Goal: Transaction & Acquisition: Subscribe to service/newsletter

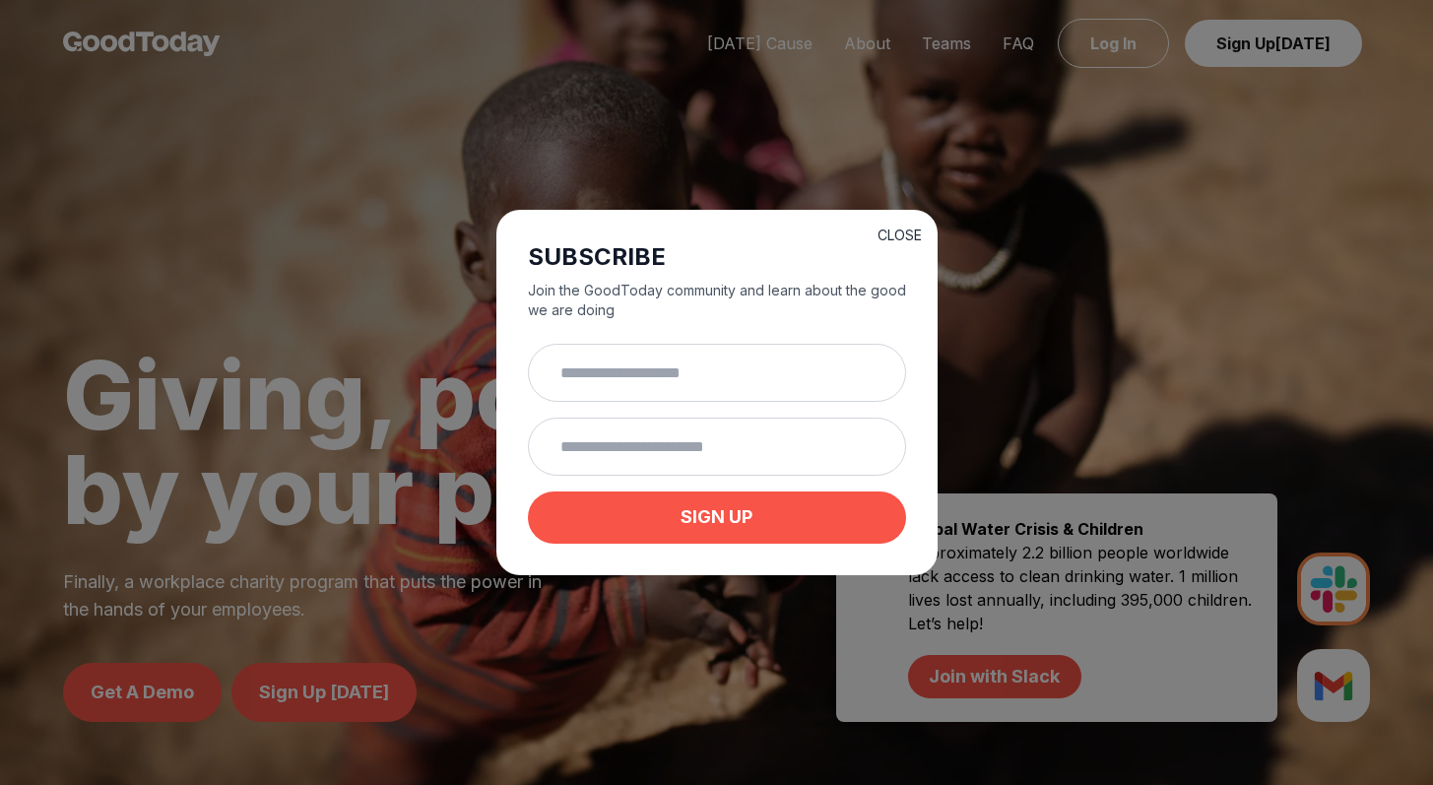
click at [900, 232] on button "CLOSE" at bounding box center [900, 236] width 44 height 20
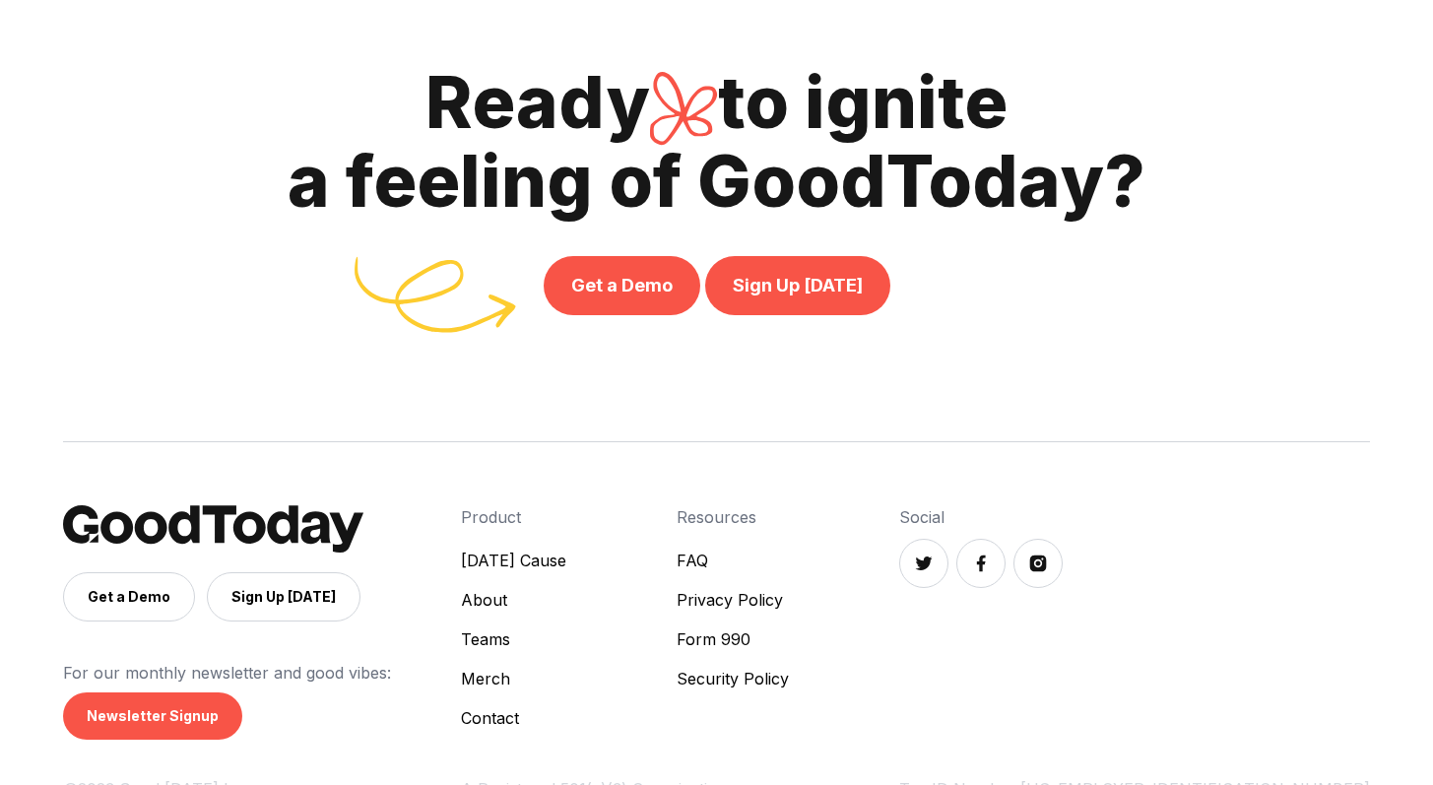
scroll to position [6894, 0]
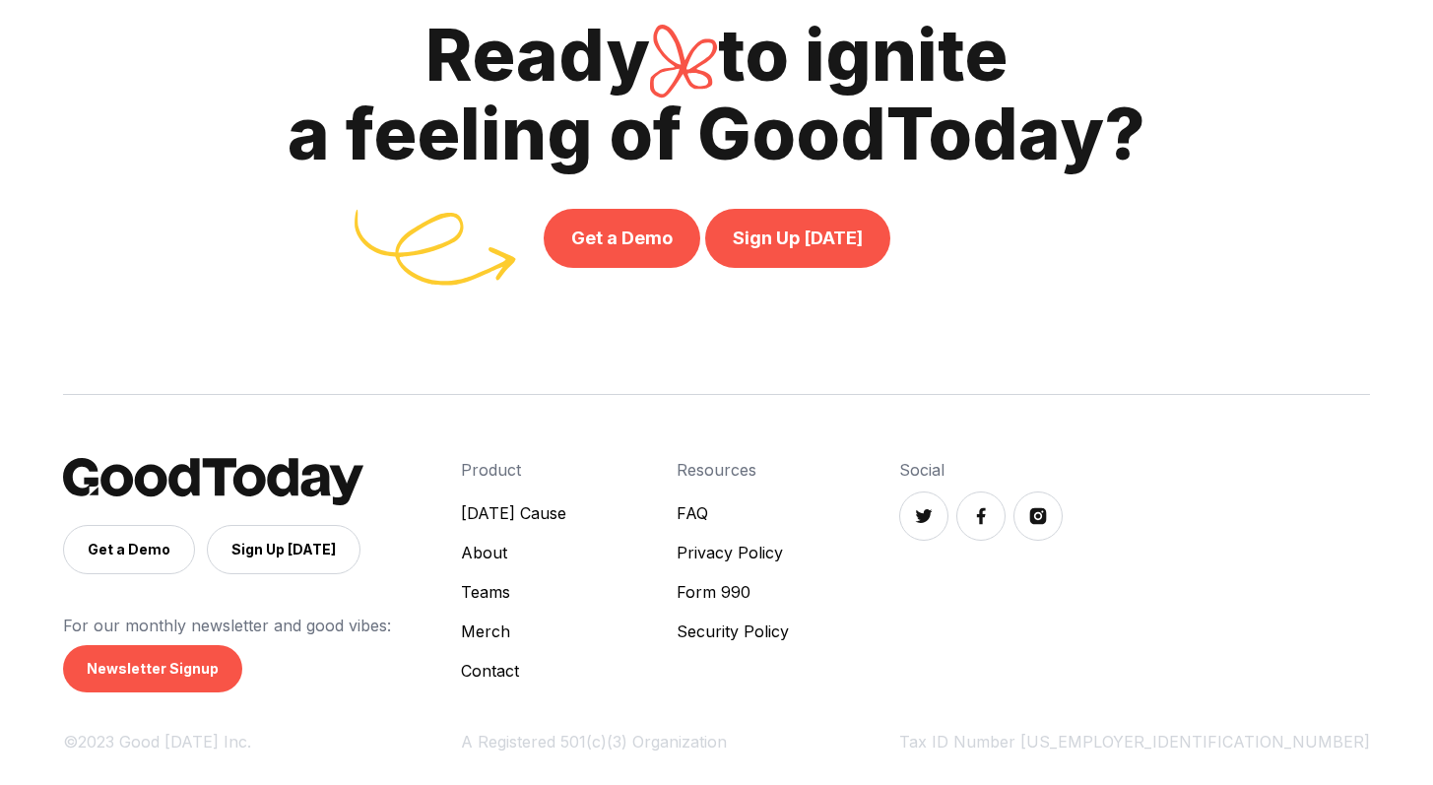
click at [566, 519] on link "[DATE] Cause" at bounding box center [513, 513] width 105 height 24
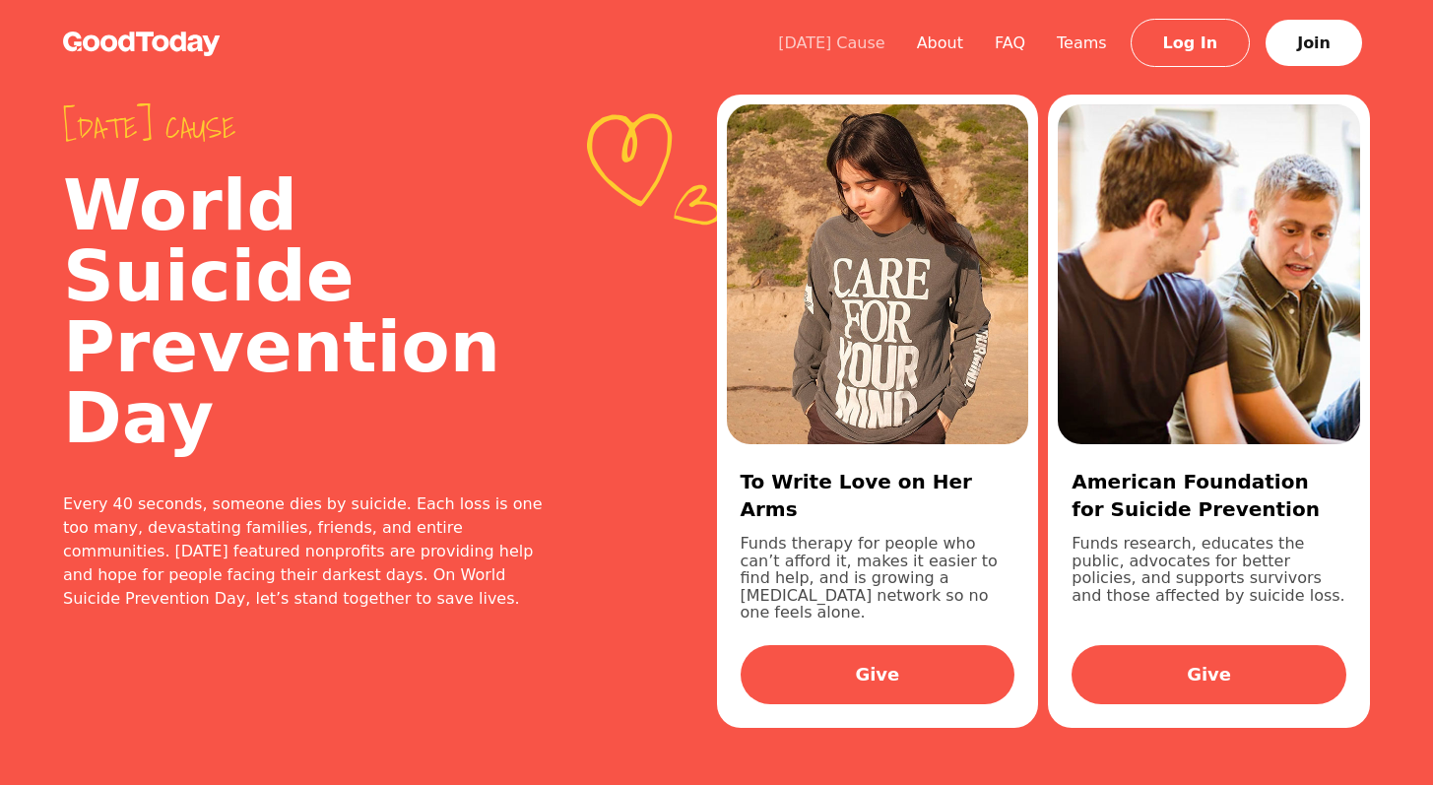
click at [862, 47] on link "[DATE] Cause" at bounding box center [831, 42] width 139 height 19
click at [953, 44] on link "About" at bounding box center [940, 42] width 78 height 19
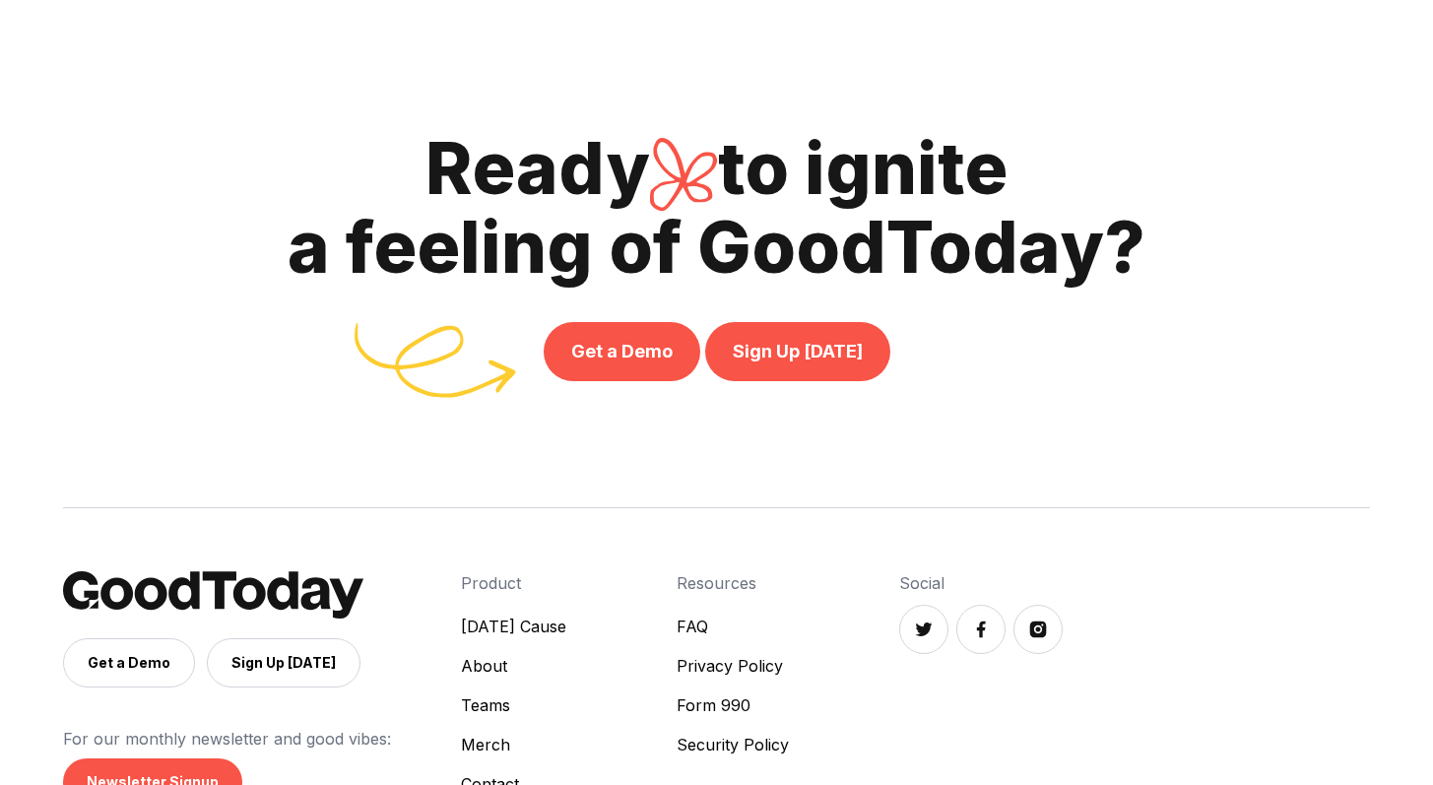
scroll to position [4489, 0]
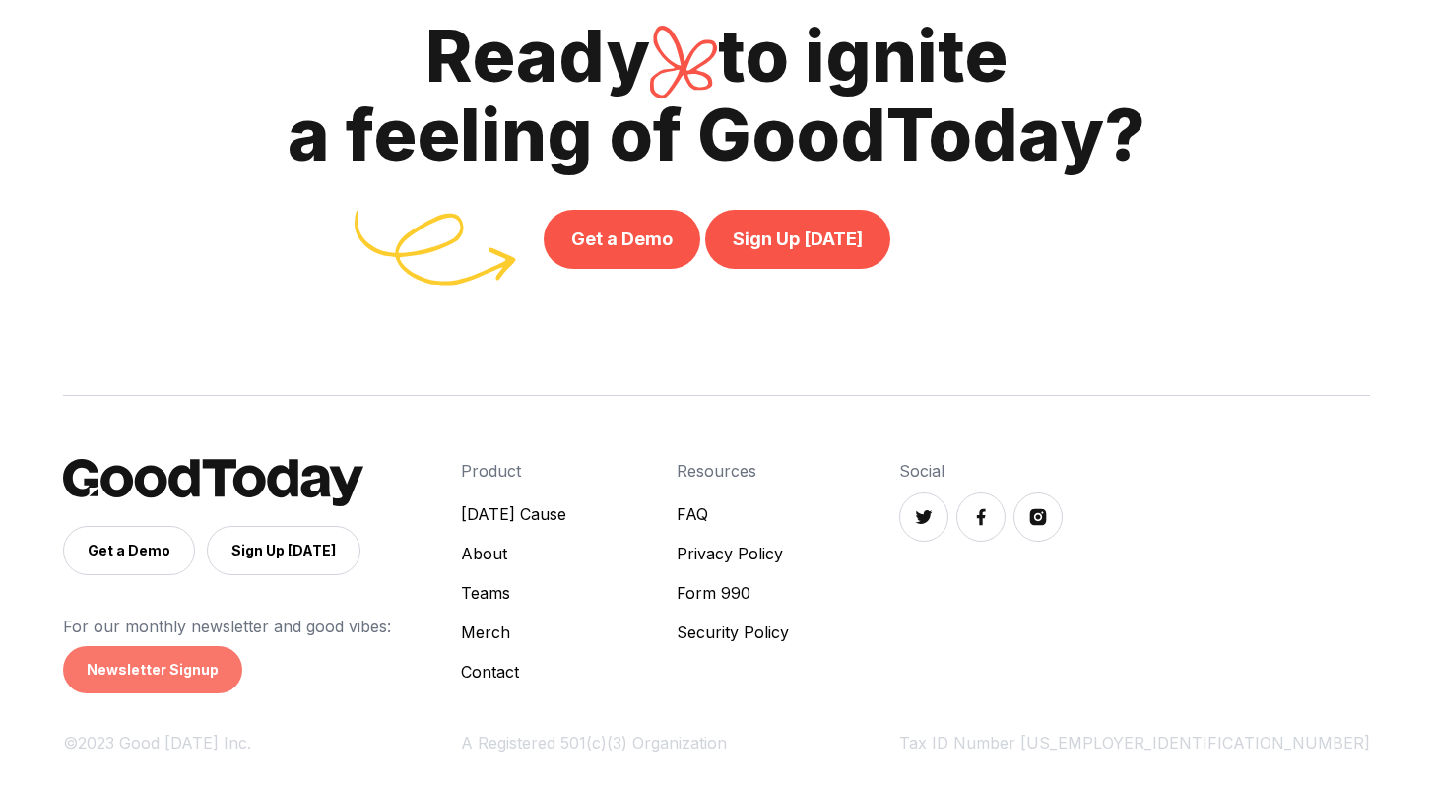
click at [148, 674] on link "Newsletter Signup" at bounding box center [152, 669] width 179 height 47
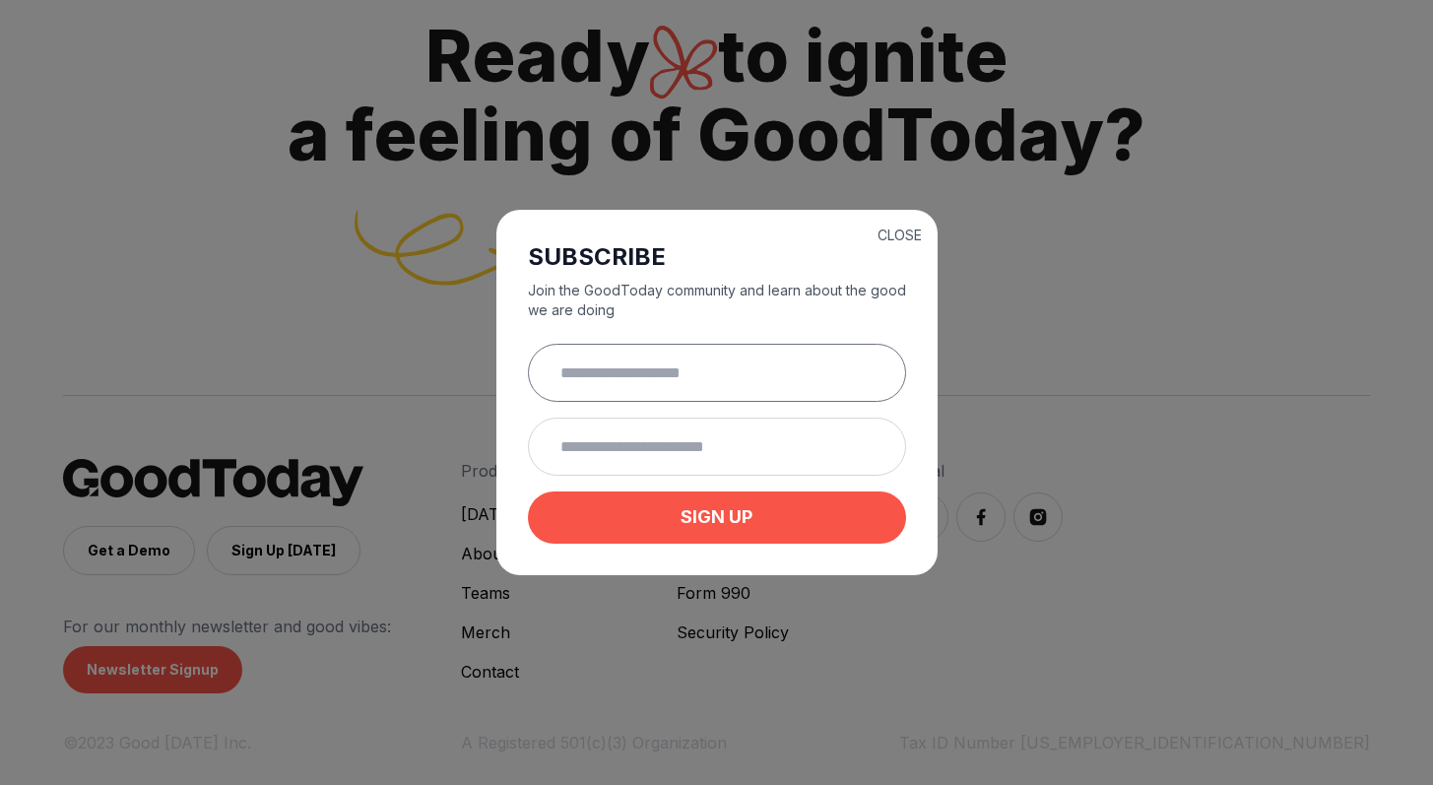
click at [631, 383] on input "text" at bounding box center [717, 373] width 378 height 58
type input "**********"
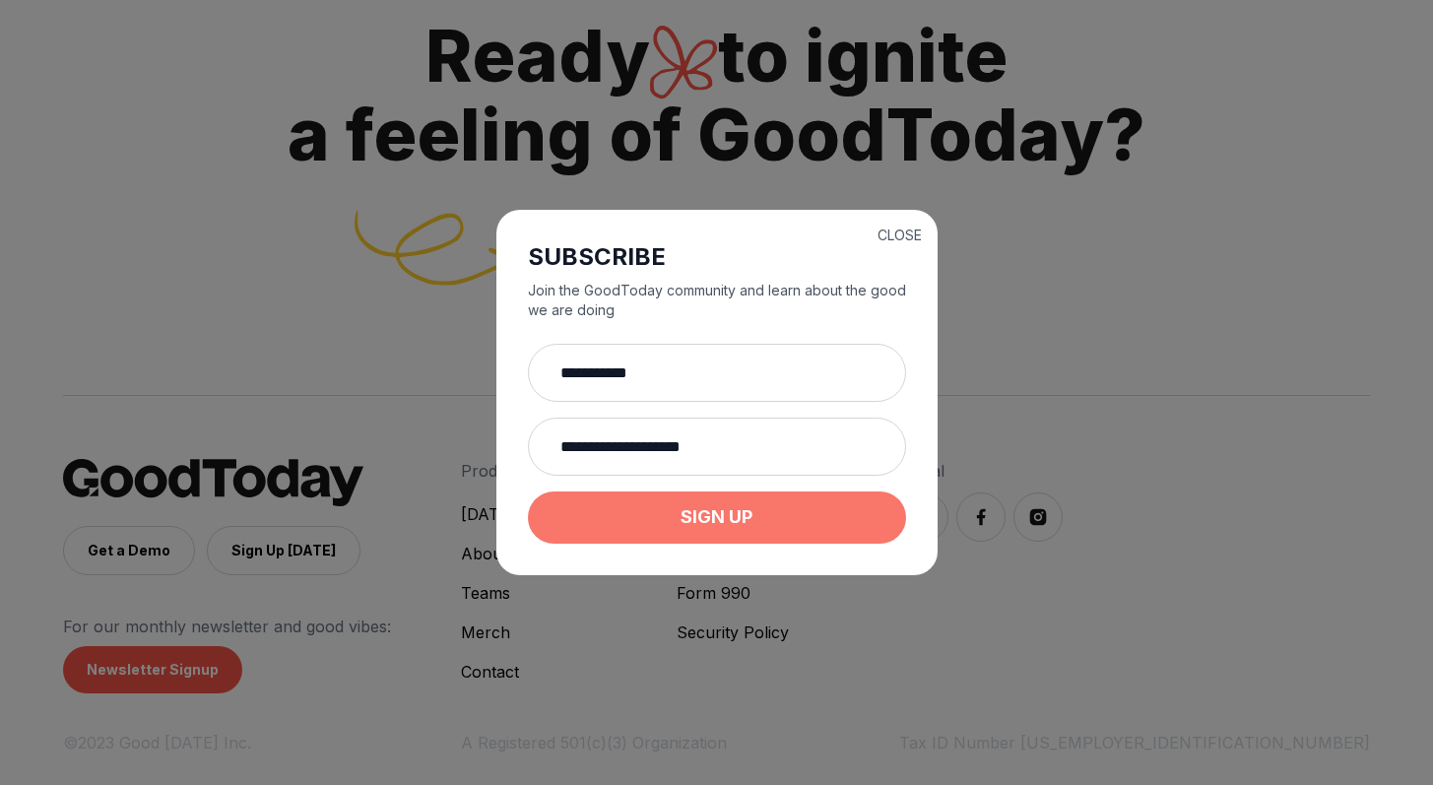
click at [693, 527] on button "SIGN UP" at bounding box center [717, 517] width 378 height 52
